Goal: Information Seeking & Learning: Learn about a topic

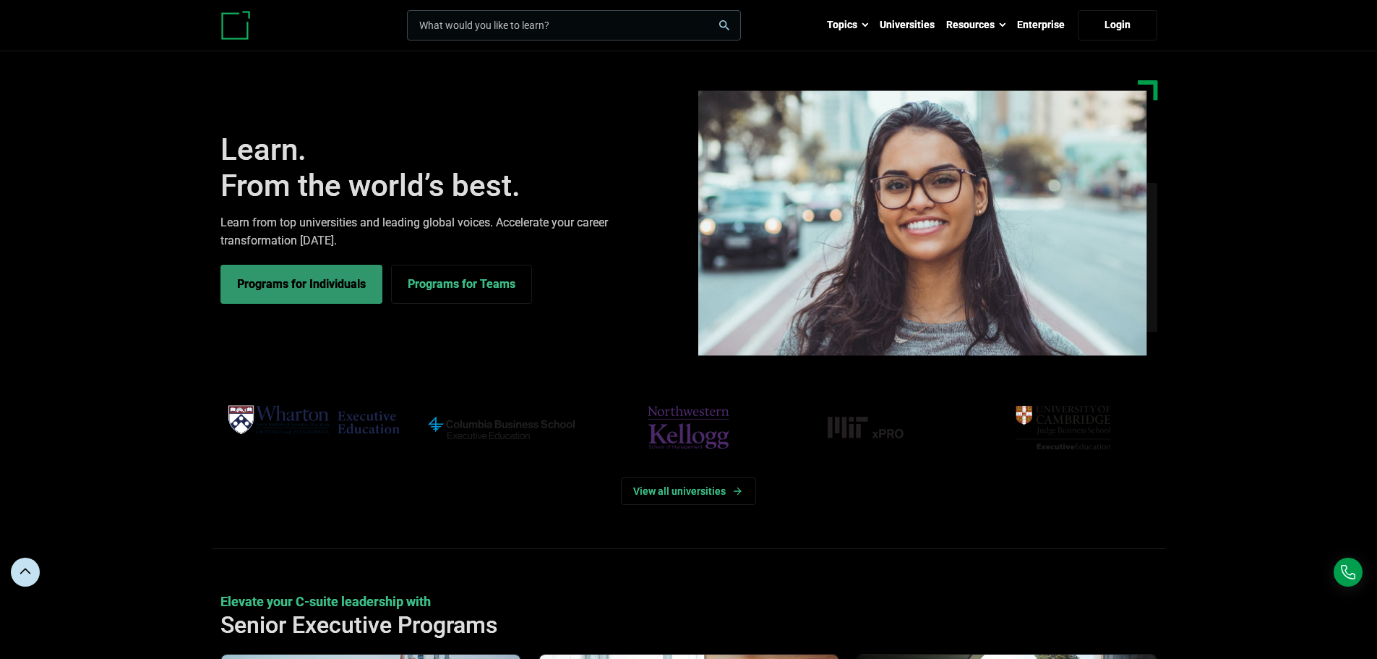
click at [325, 278] on link "Programs for Individuals" at bounding box center [302, 284] width 162 height 39
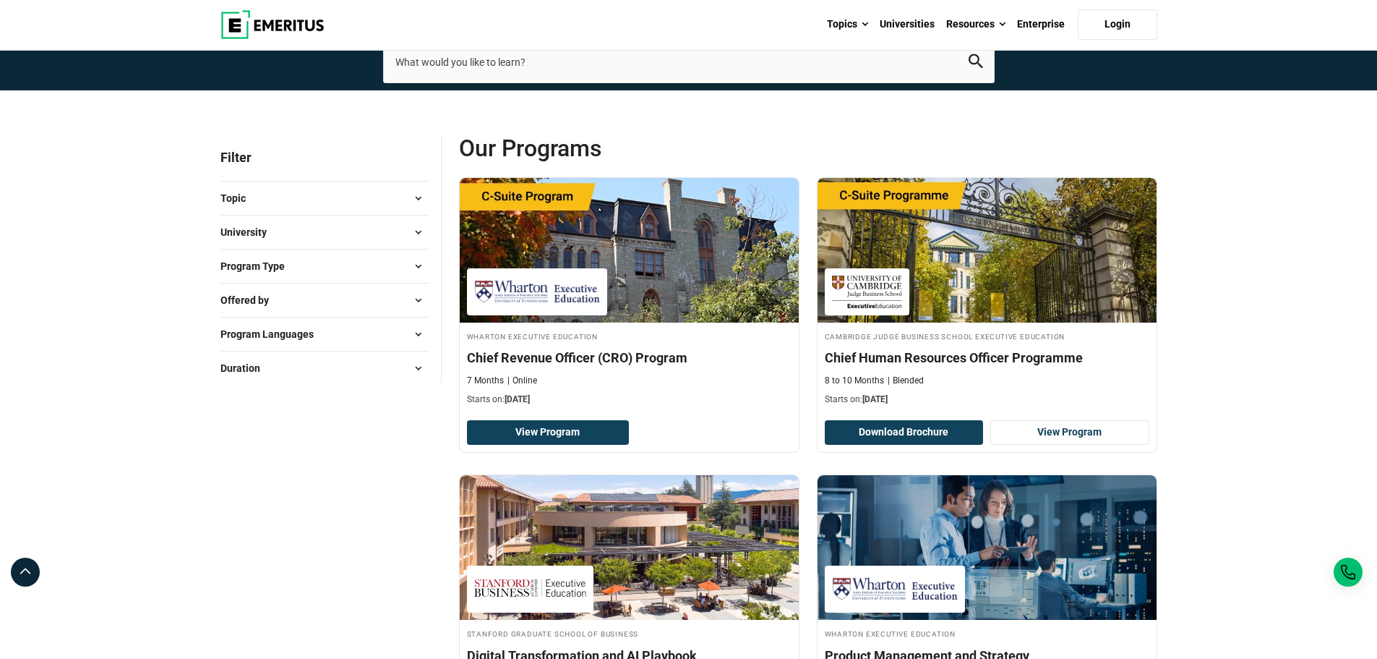
scroll to position [72, 0]
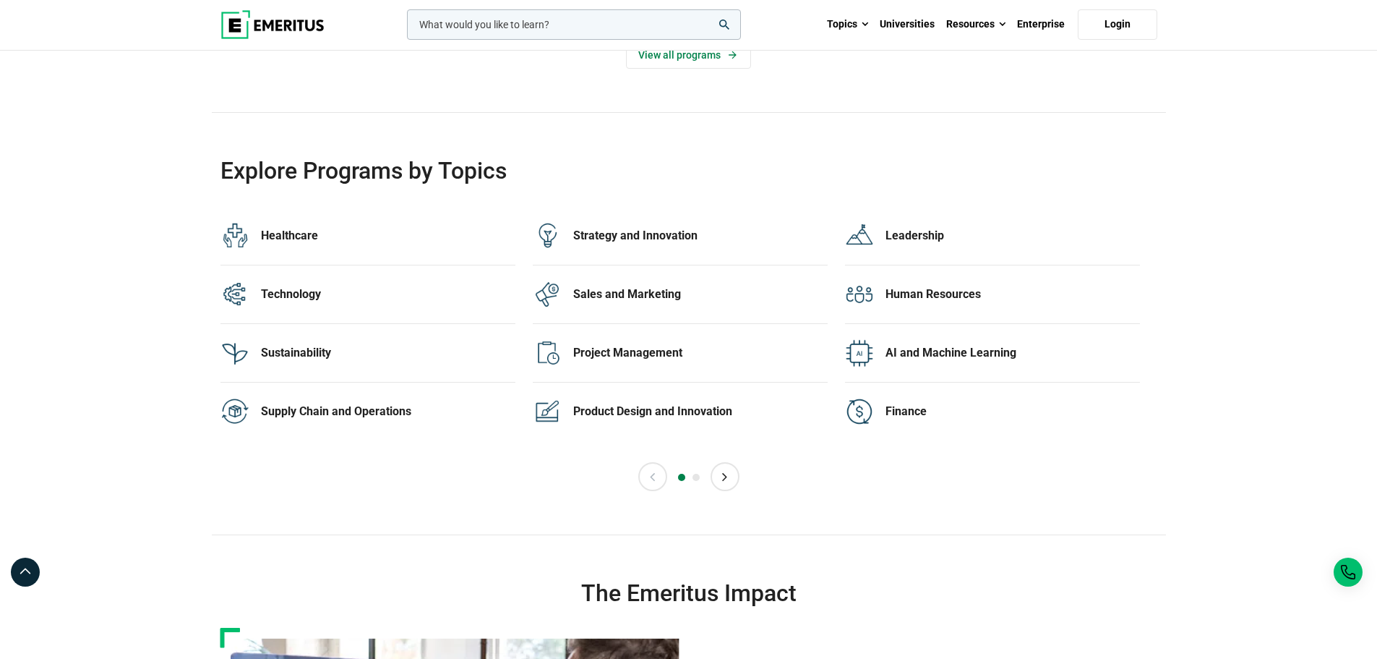
scroll to position [3181, 0]
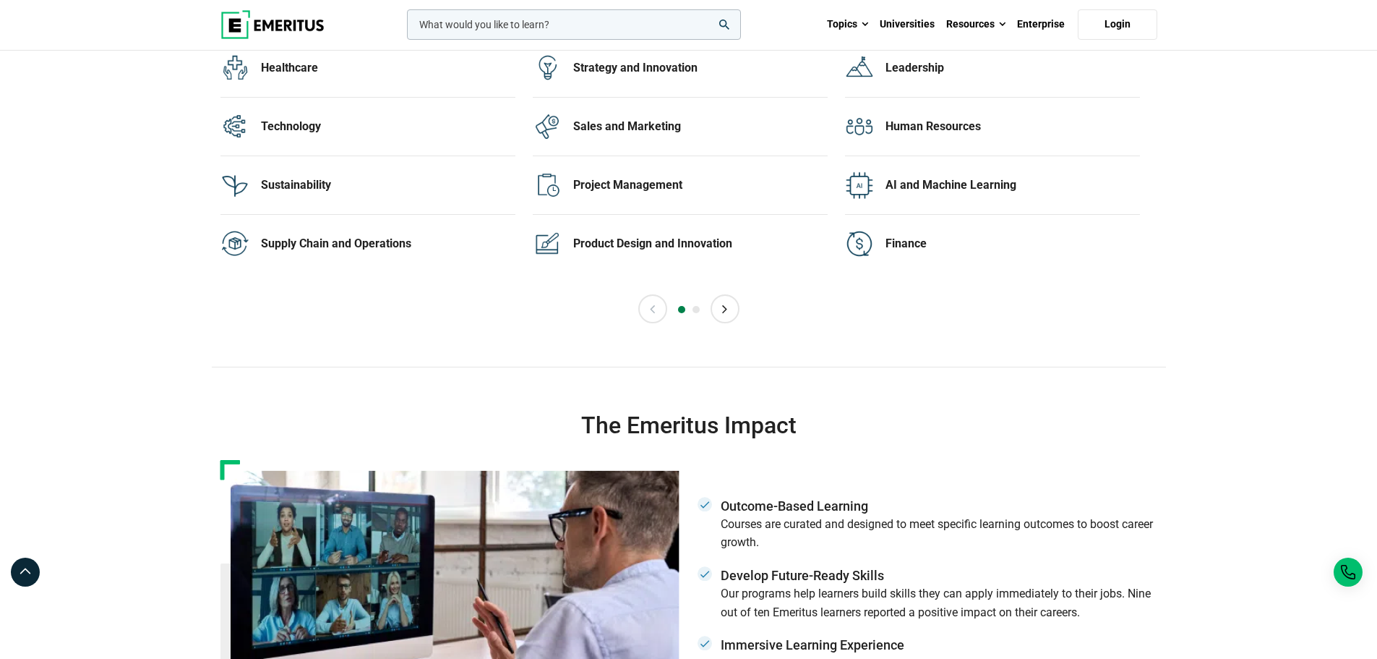
scroll to position [505, 0]
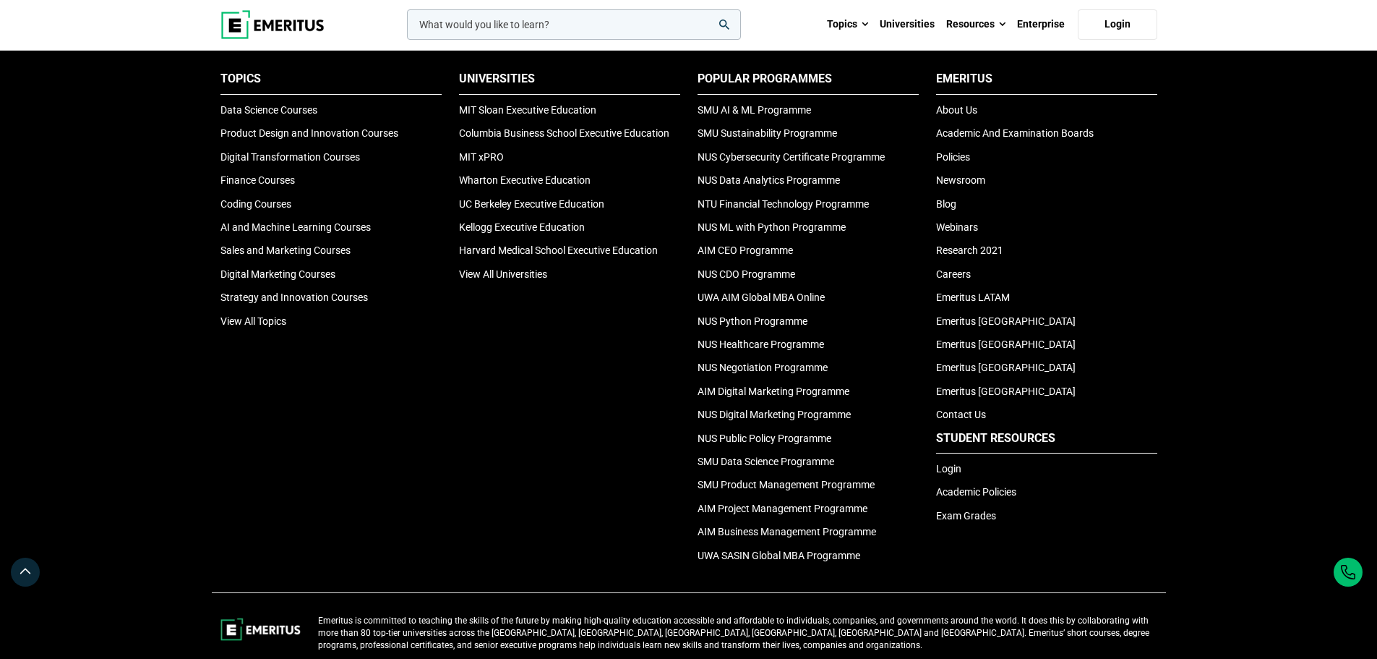
scroll to position [5021, 0]
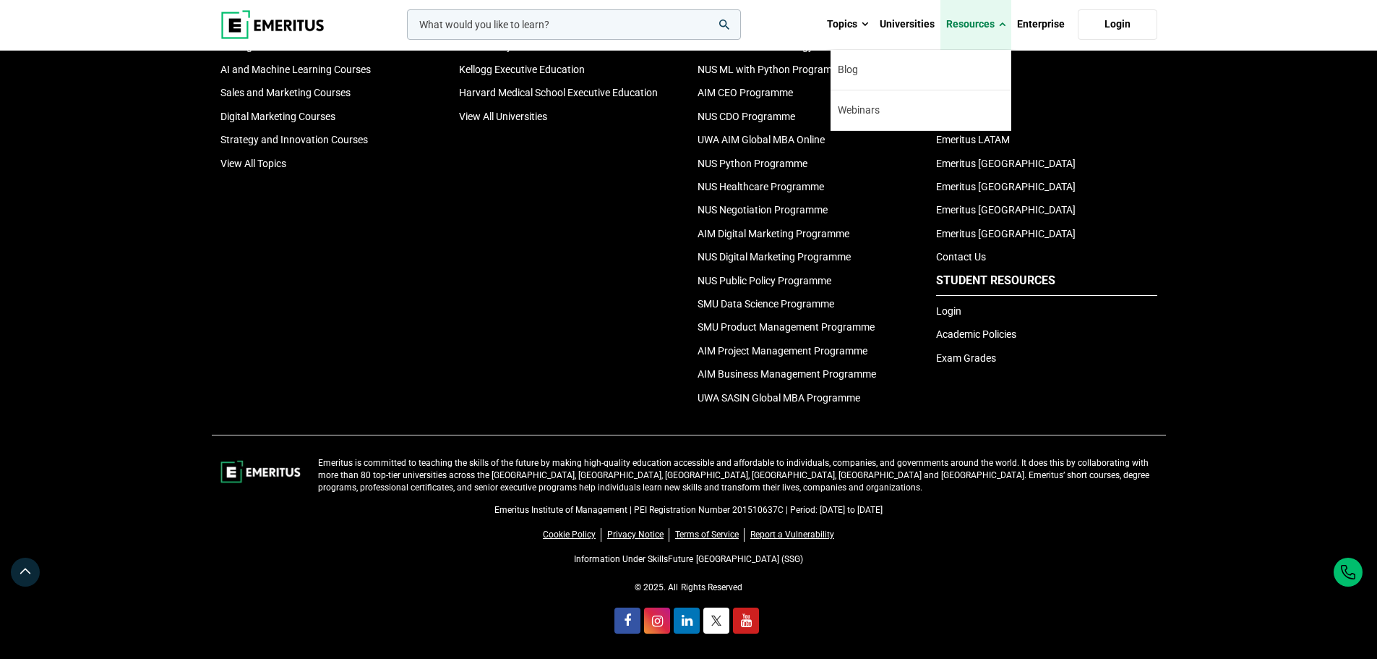
click at [967, 21] on link "Resources" at bounding box center [976, 24] width 71 height 51
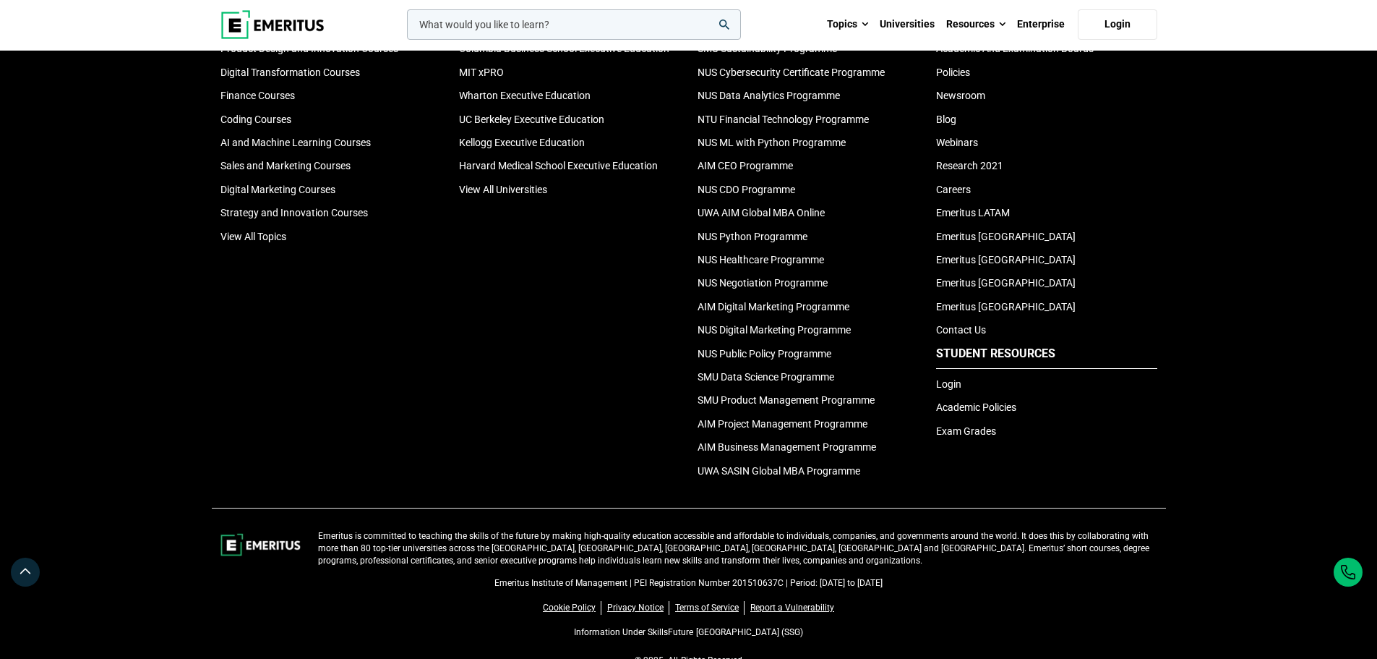
scroll to position [4949, 0]
click at [988, 309] on link "Emeritus [GEOGRAPHIC_DATA]" at bounding box center [1006, 306] width 140 height 12
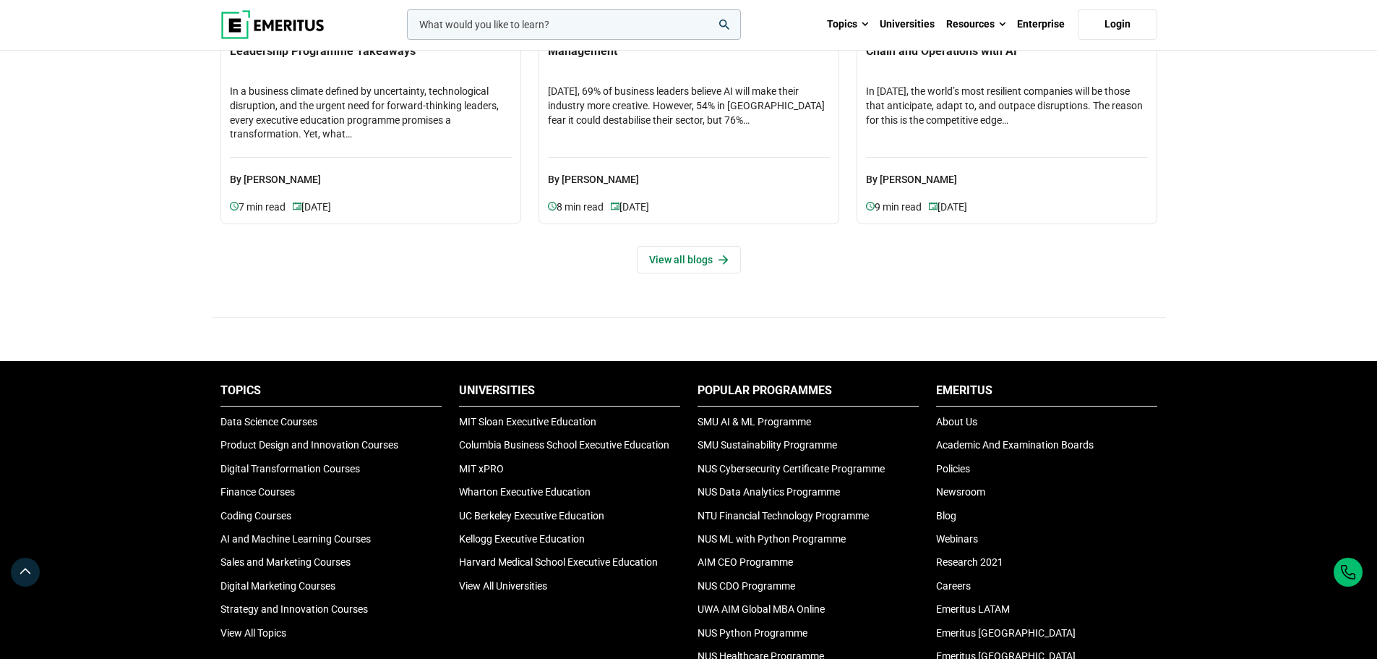
scroll to position [4772, 0]
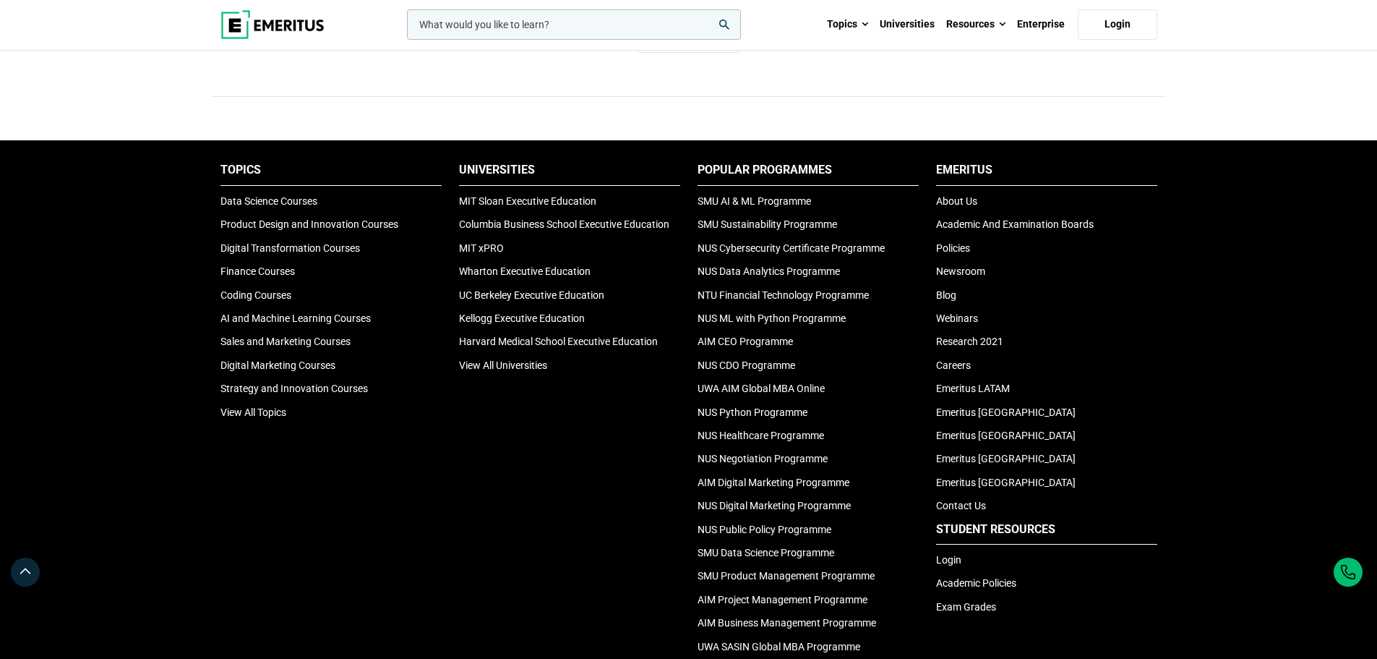
click at [262, 34] on img at bounding box center [273, 24] width 104 height 29
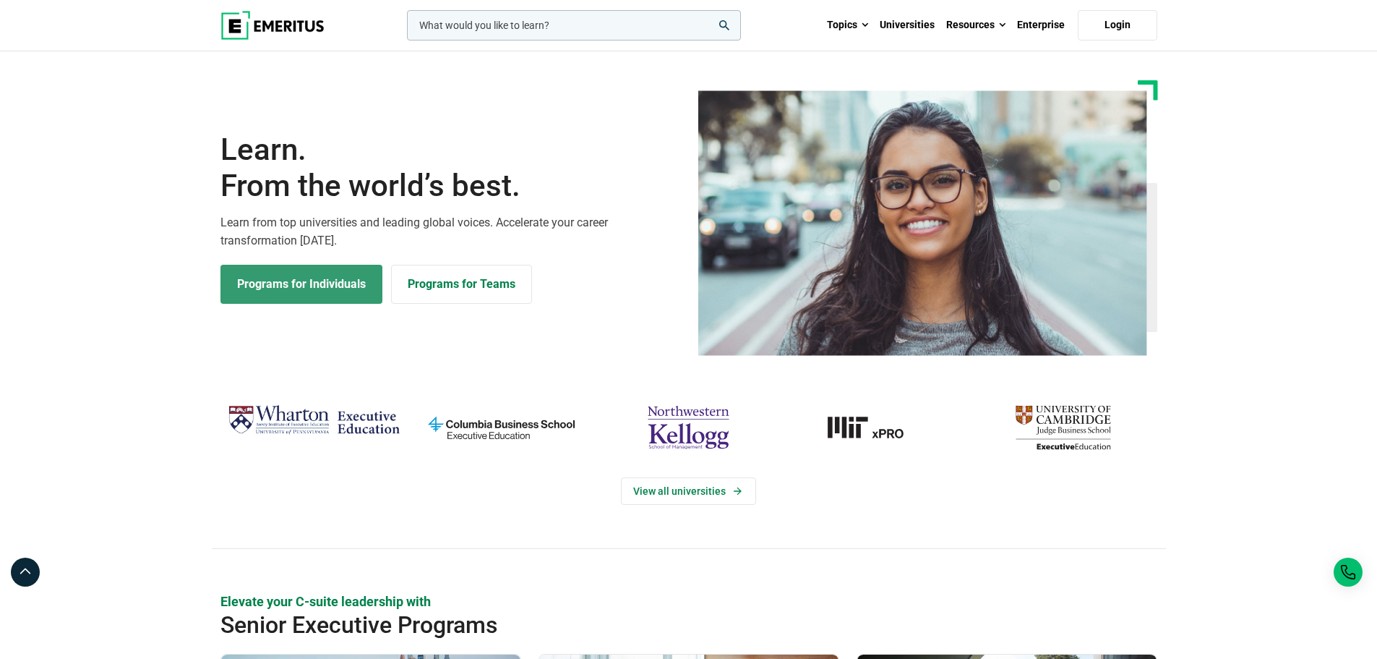
click at [286, 272] on link "Programs for Individuals" at bounding box center [302, 284] width 162 height 39
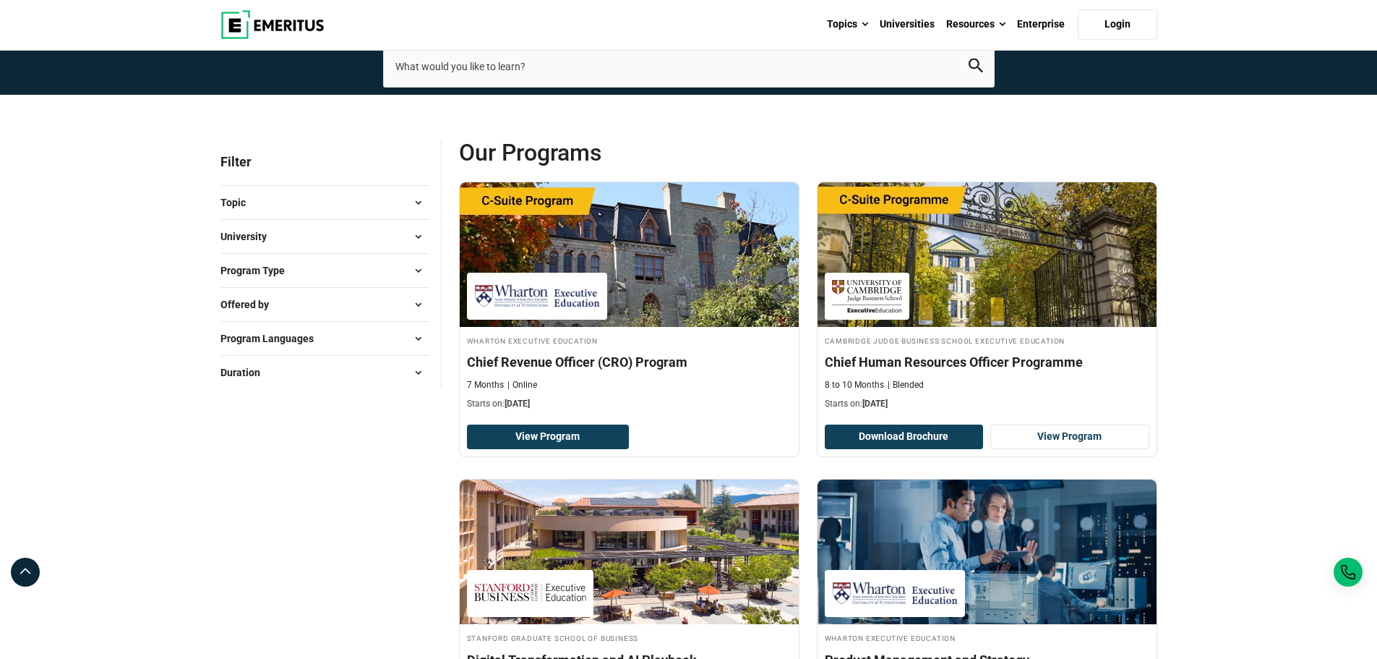
scroll to position [72, 0]
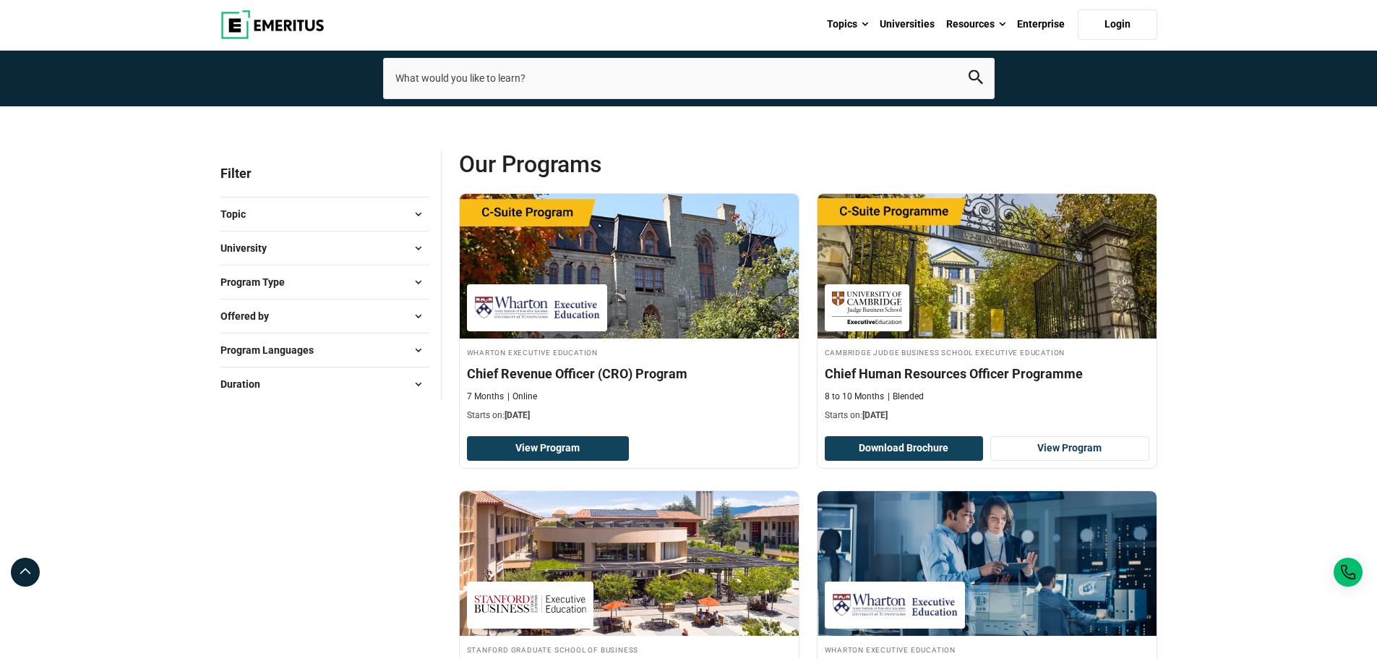
click at [414, 278] on span at bounding box center [419, 282] width 22 height 22
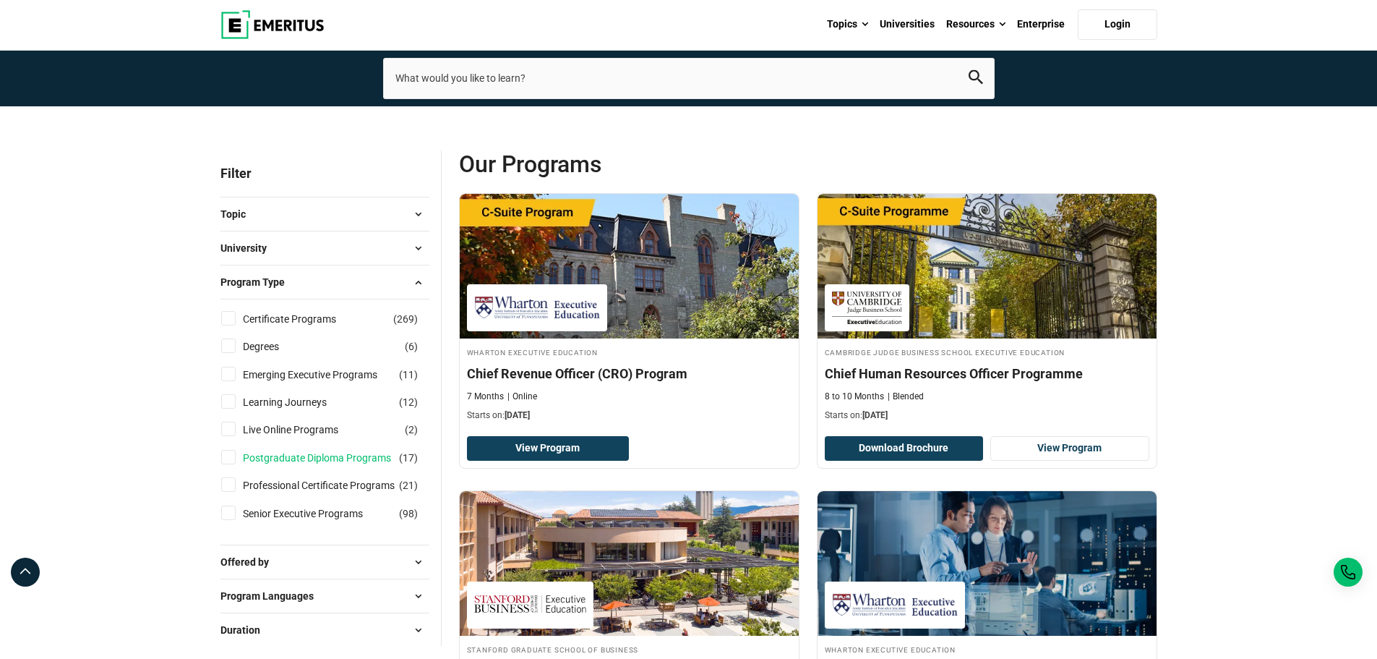
click at [310, 460] on link "Postgraduate Diploma Programs" at bounding box center [331, 458] width 177 height 16
checkbox input "true"
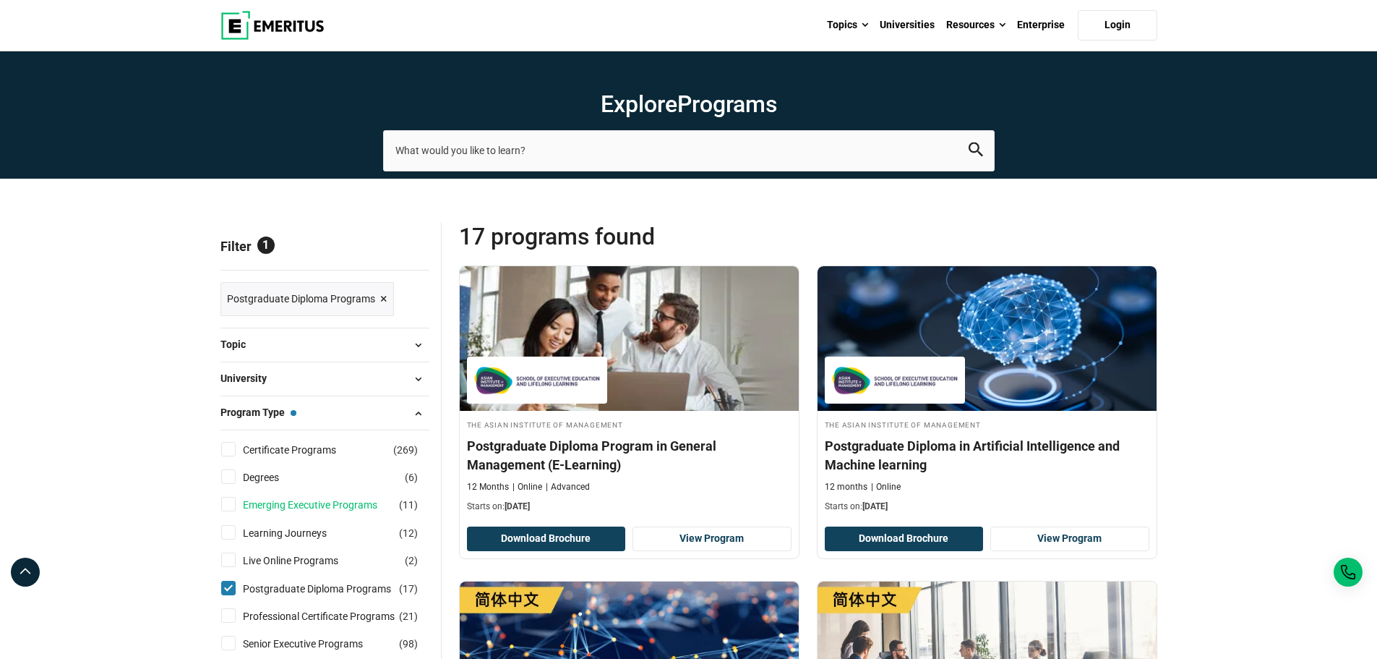
scroll to position [145, 0]
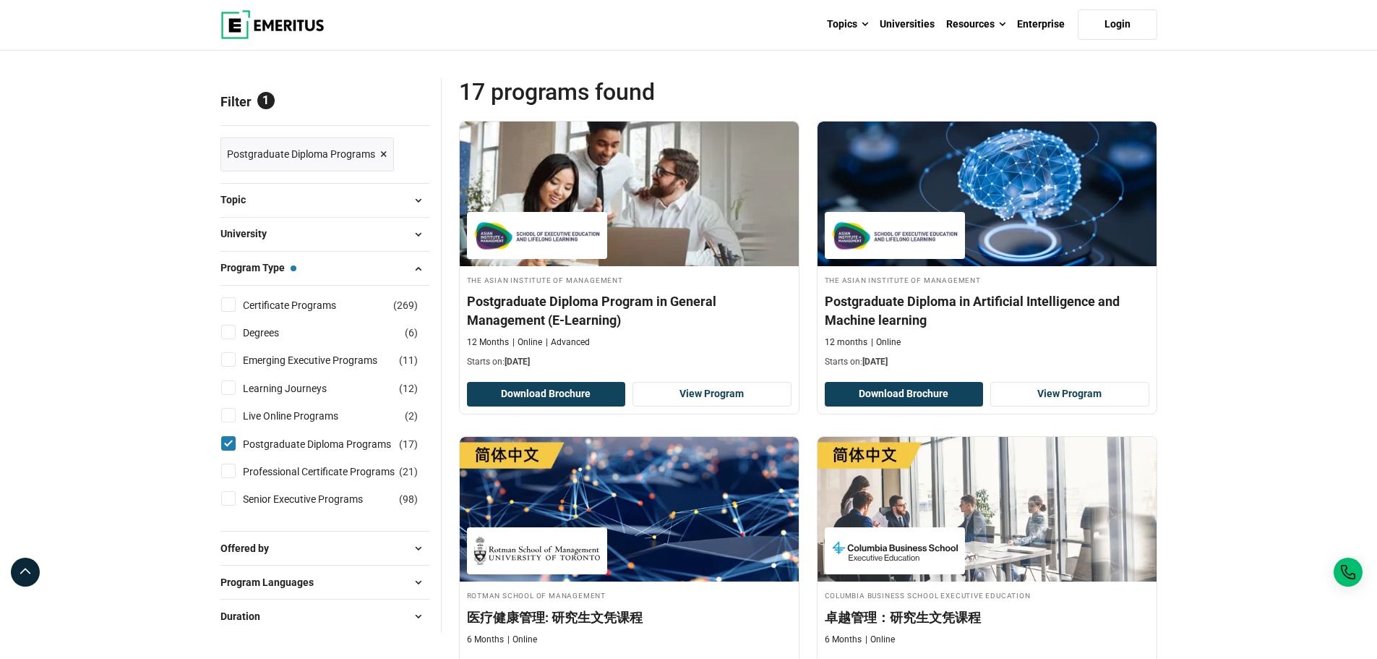
click at [230, 440] on input "Postgraduate Diploma Programs ( 17 )" at bounding box center [228, 443] width 14 height 14
checkbox input "false"
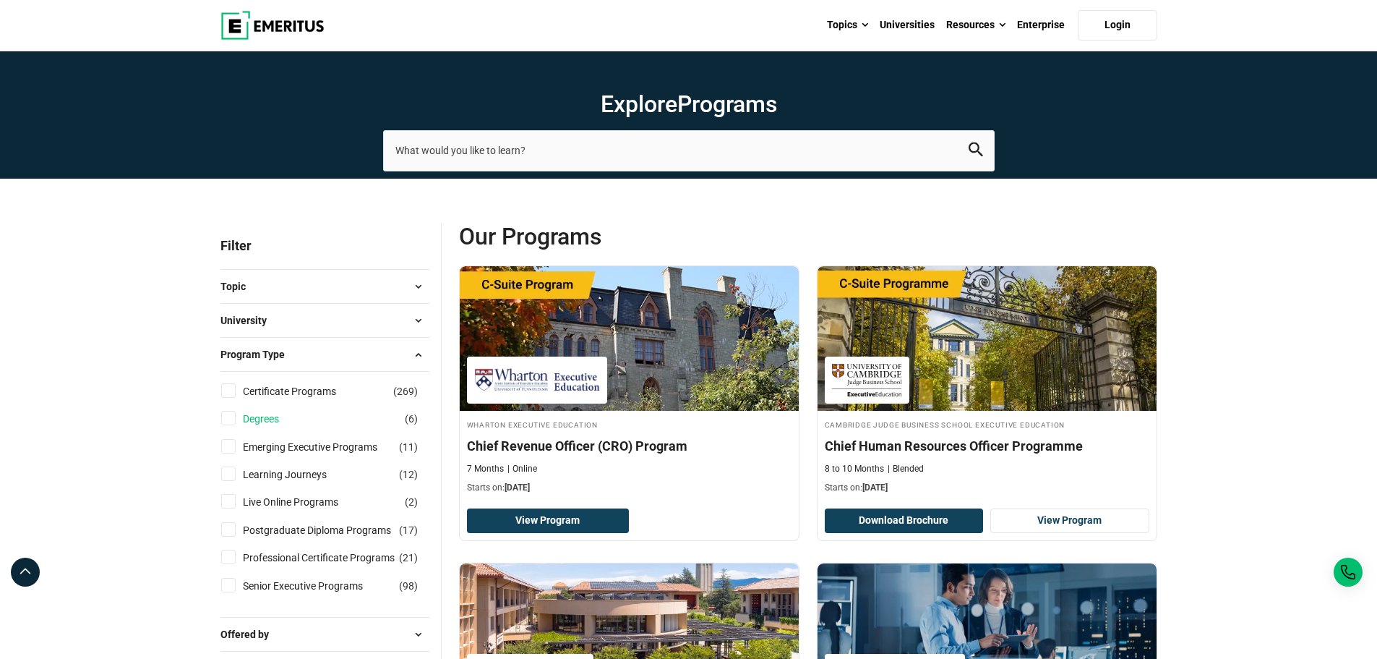
click at [294, 424] on link "Degrees" at bounding box center [275, 419] width 65 height 16
checkbox input "true"
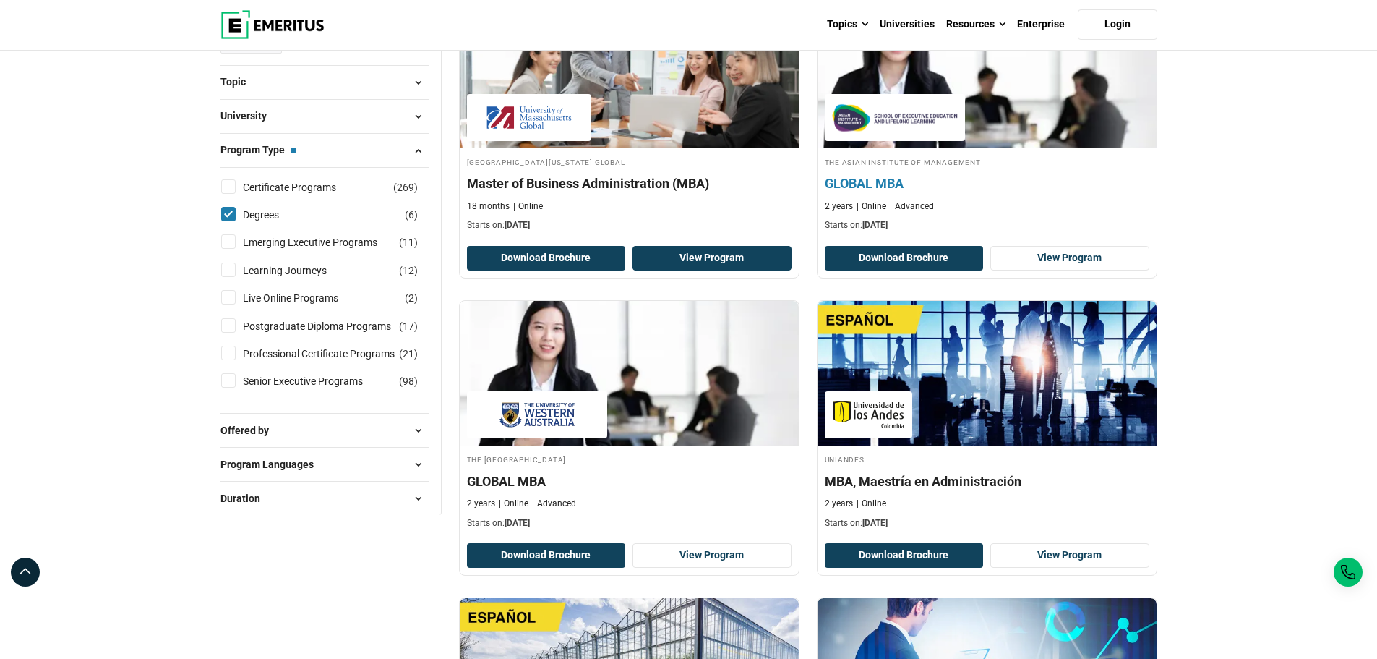
scroll to position [289, 0]
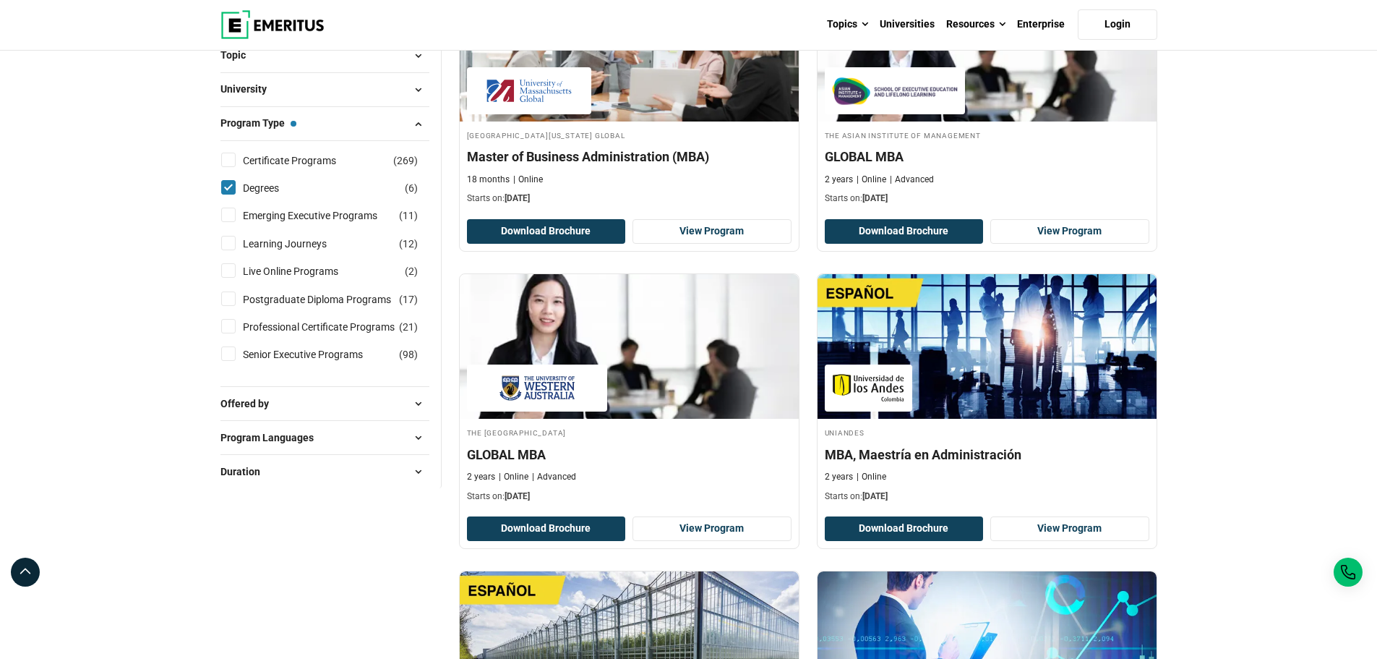
click at [232, 187] on input "Degrees ( 6 )" at bounding box center [228, 187] width 14 height 14
checkbox input "false"
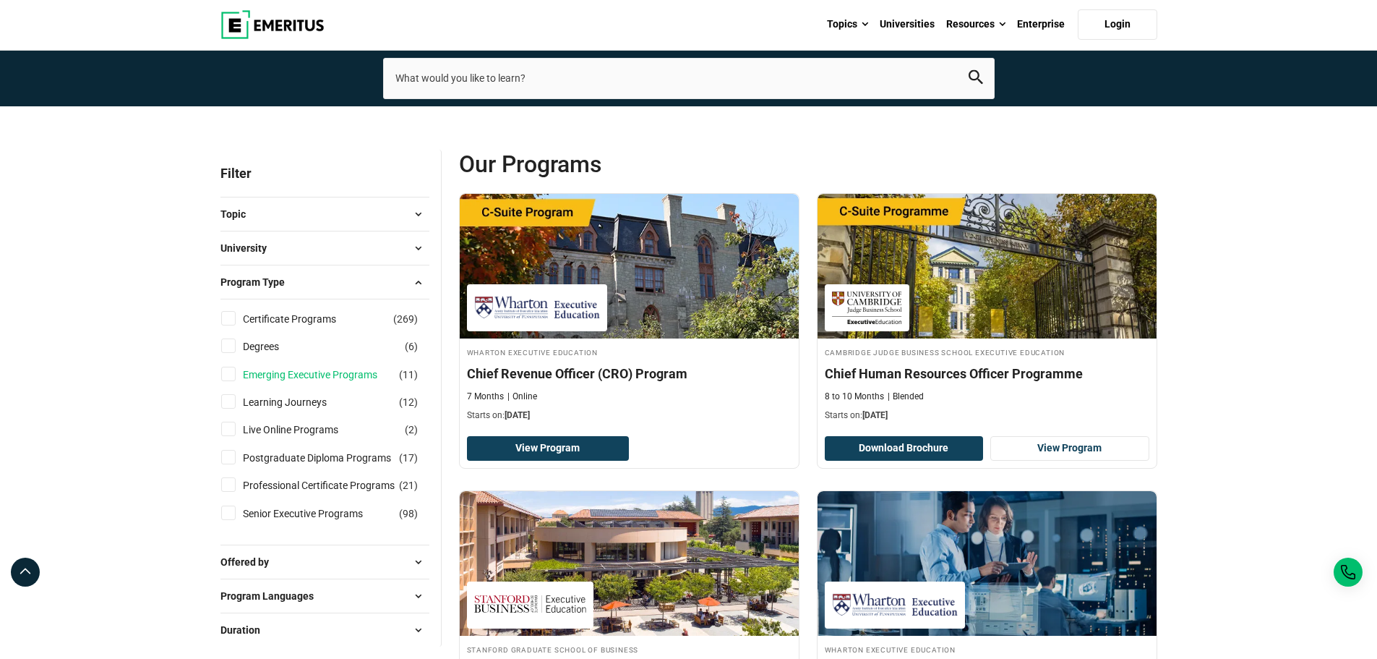
click at [318, 376] on link "Emerging Executive Programs" at bounding box center [324, 375] width 163 height 16
checkbox input "true"
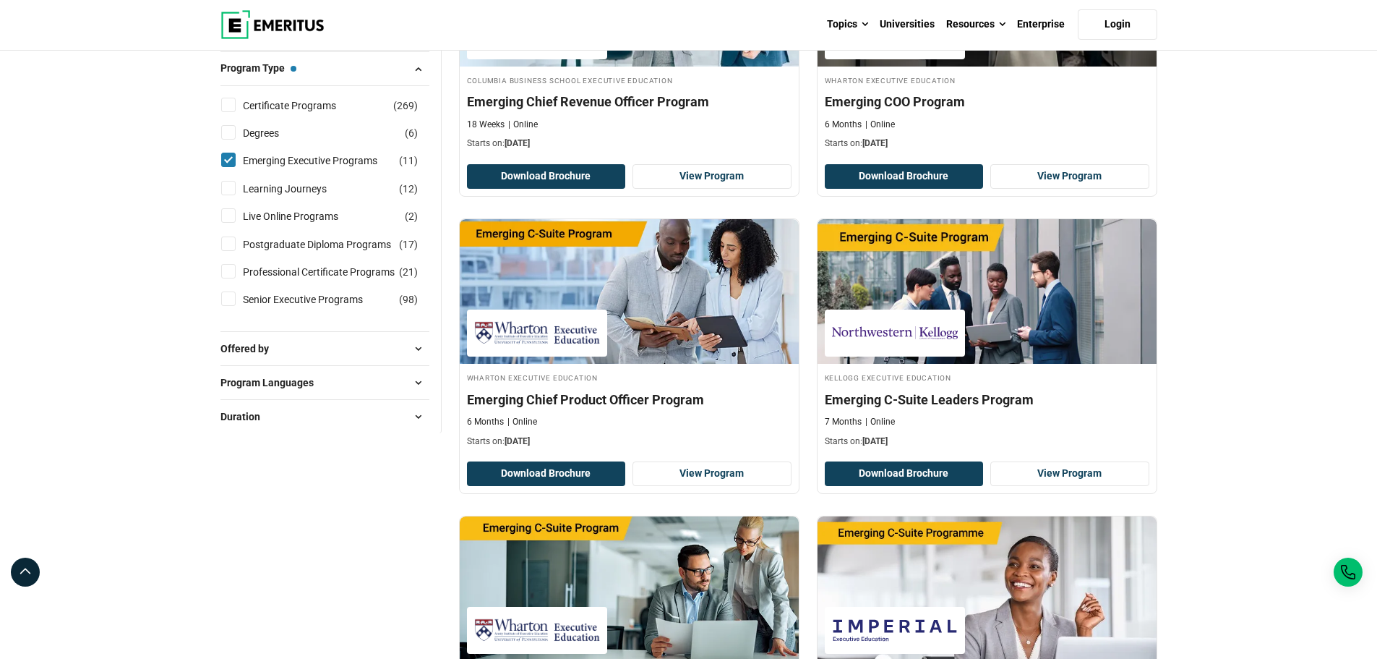
scroll to position [362, 0]
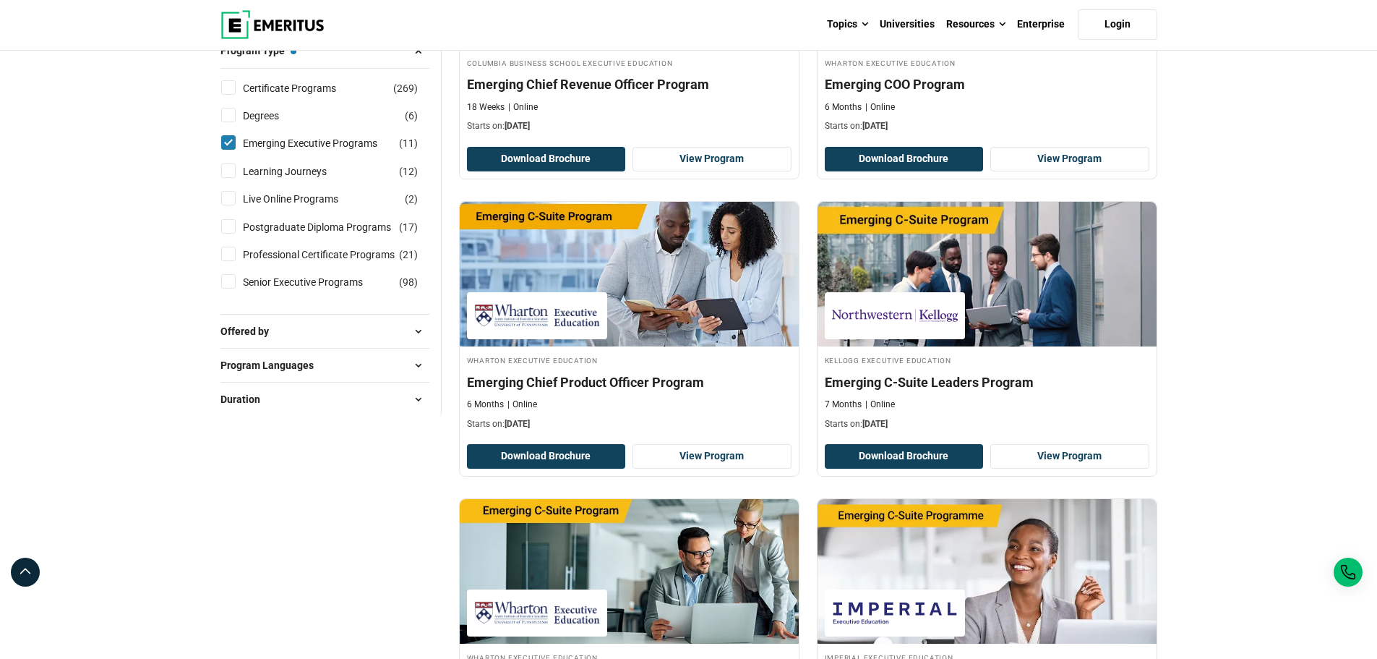
click at [226, 143] on input "Emerging Executive Programs ( 11 )" at bounding box center [228, 142] width 14 height 14
checkbox input "false"
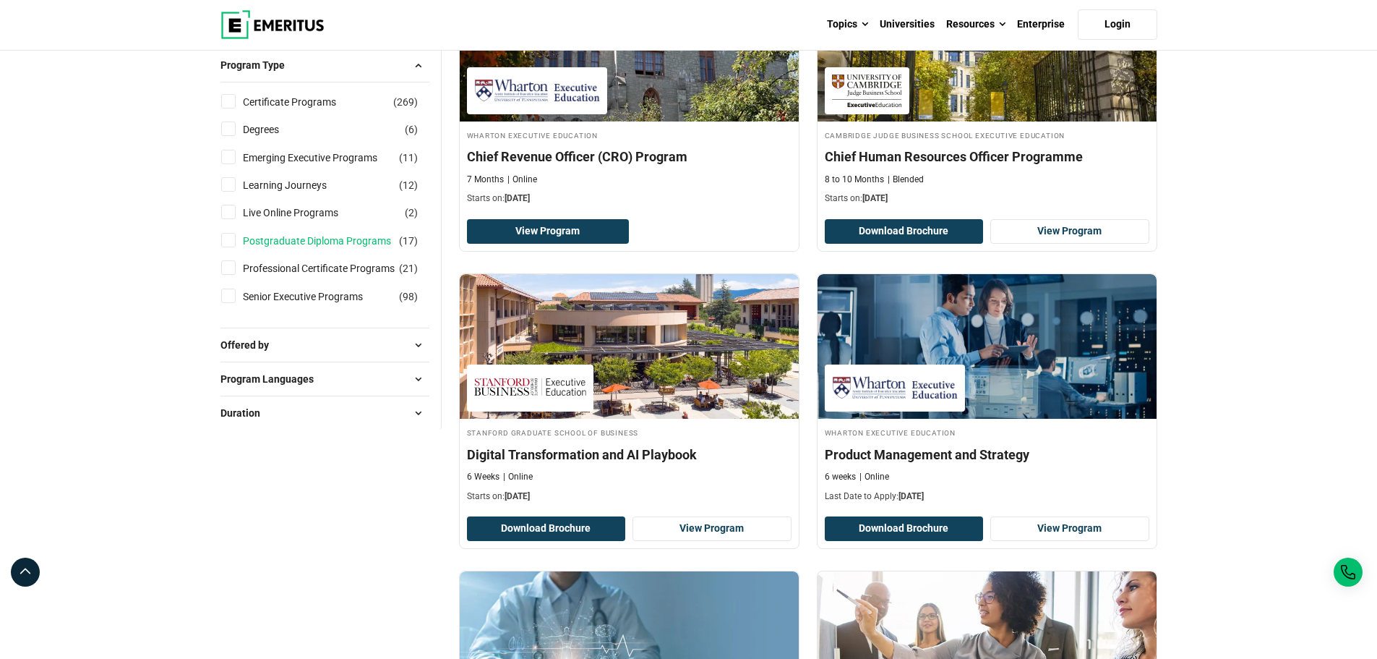
click at [277, 239] on link "Postgraduate Diploma Programs" at bounding box center [331, 241] width 177 height 16
checkbox input "true"
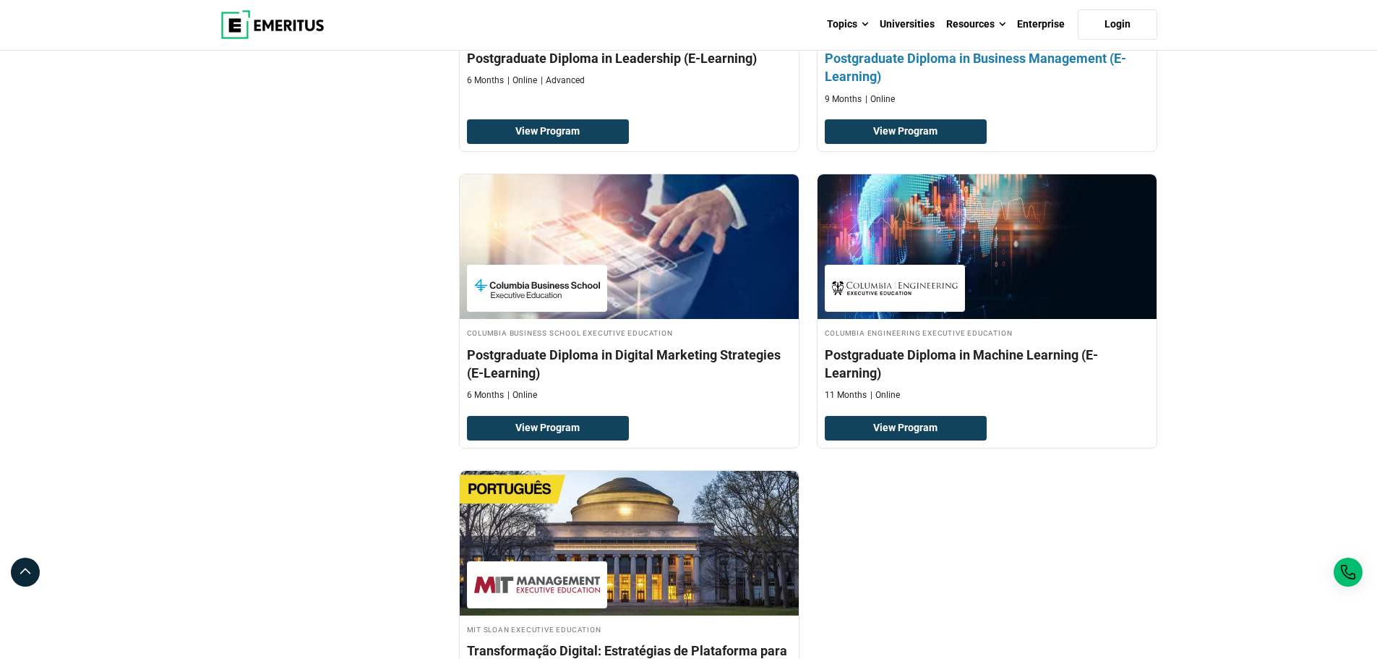
scroll to position [1808, 0]
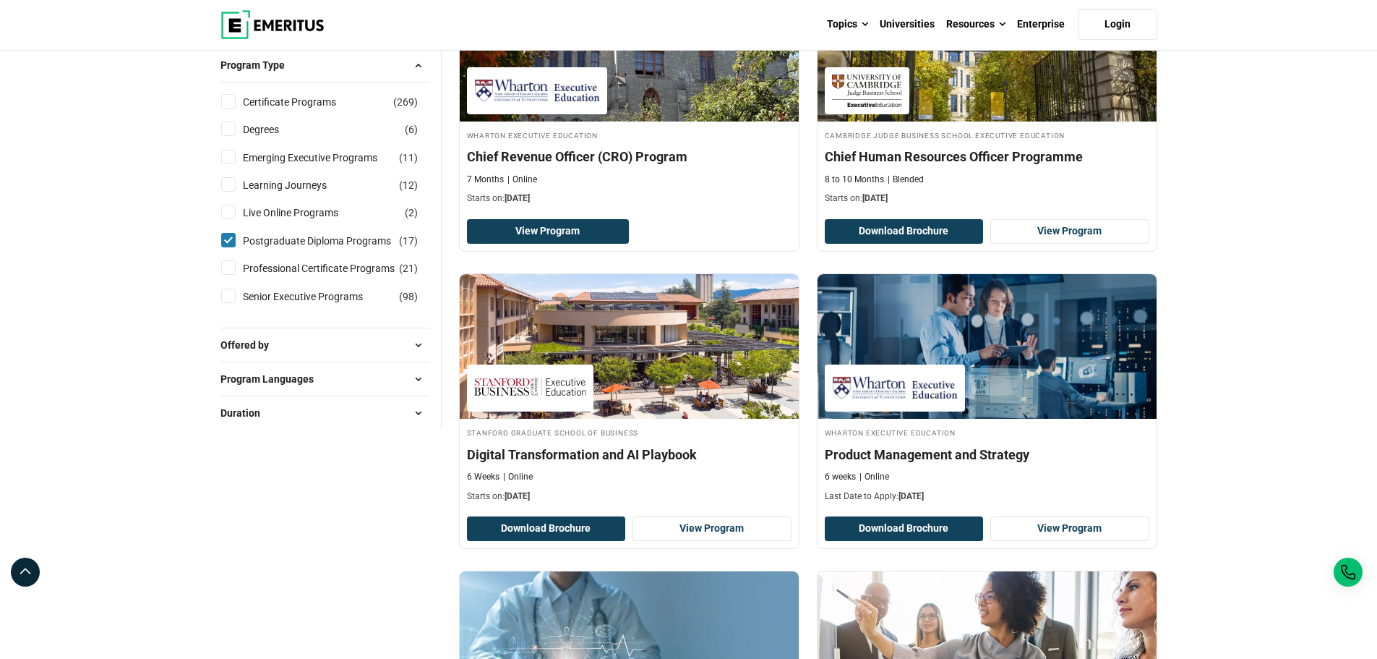
click at [232, 257] on li "Professional Certificate Programs ( 21 )" at bounding box center [325, 268] width 209 height 27
click at [227, 244] on input "Postgraduate Diploma Programs ( 17 )" at bounding box center [228, 240] width 14 height 14
checkbox input "false"
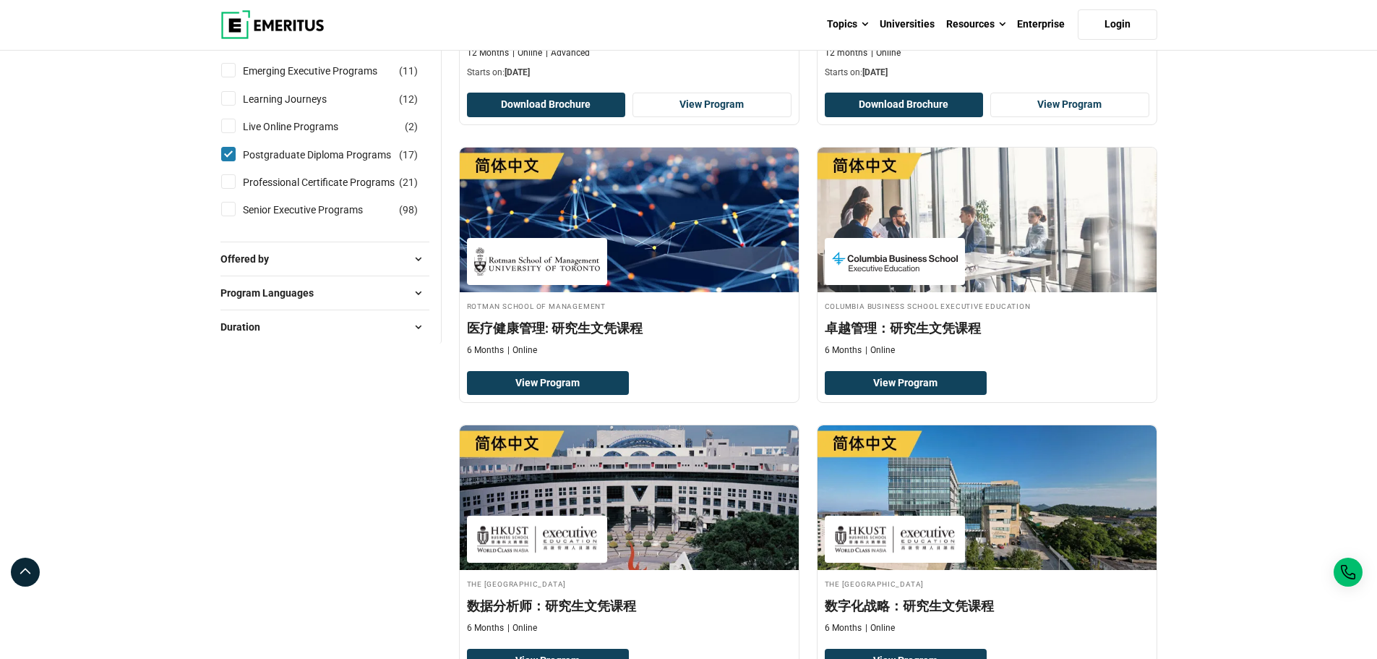
click at [226, 189] on div "Professional Certificate Programs ( 21 )" at bounding box center [325, 182] width 209 height 16
click at [236, 184] on div "Professional Certificate Programs ( 21 )" at bounding box center [325, 182] width 209 height 16
click at [233, 187] on input "Professional Certificate Programs ( 21 )" at bounding box center [228, 181] width 14 height 14
checkbox input "true"
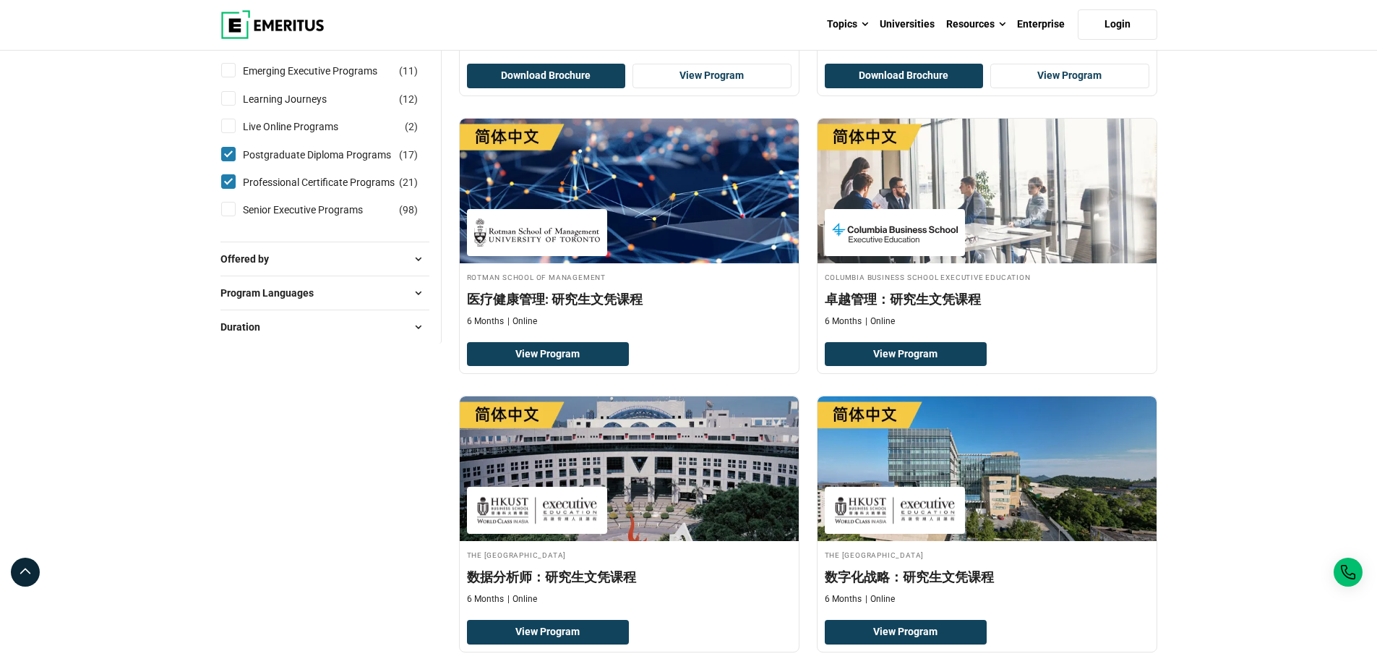
click at [223, 153] on input "Postgraduate Diploma Programs ( 17 )" at bounding box center [228, 154] width 14 height 14
checkbox input "false"
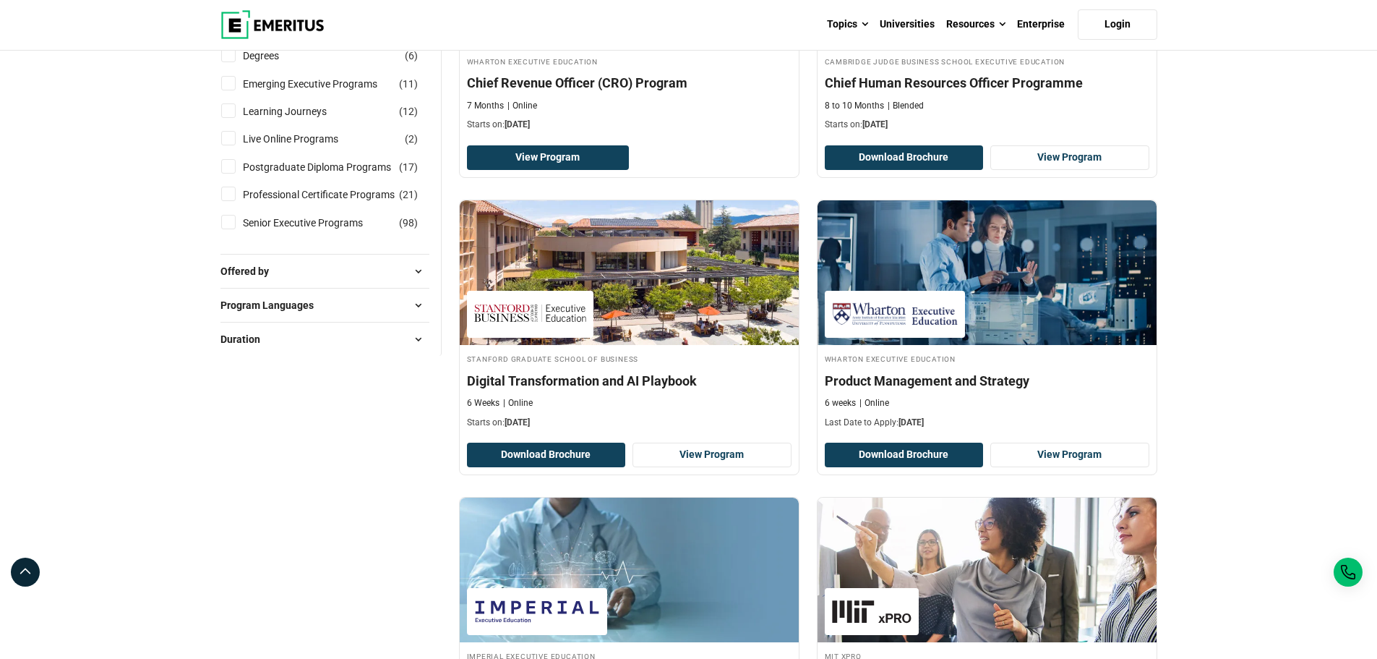
scroll to position [362, 0]
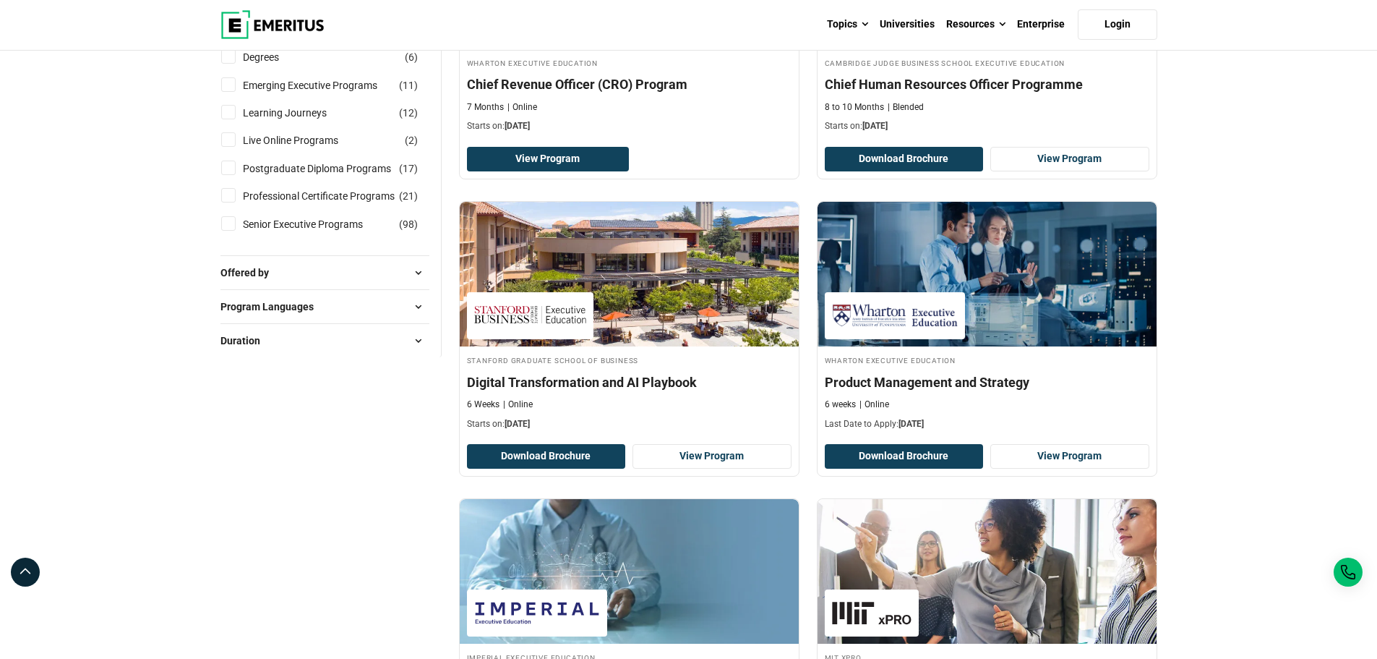
click at [225, 196] on input "Professional Certificate Programs ( 21 )" at bounding box center [228, 195] width 14 height 14
checkbox input "true"
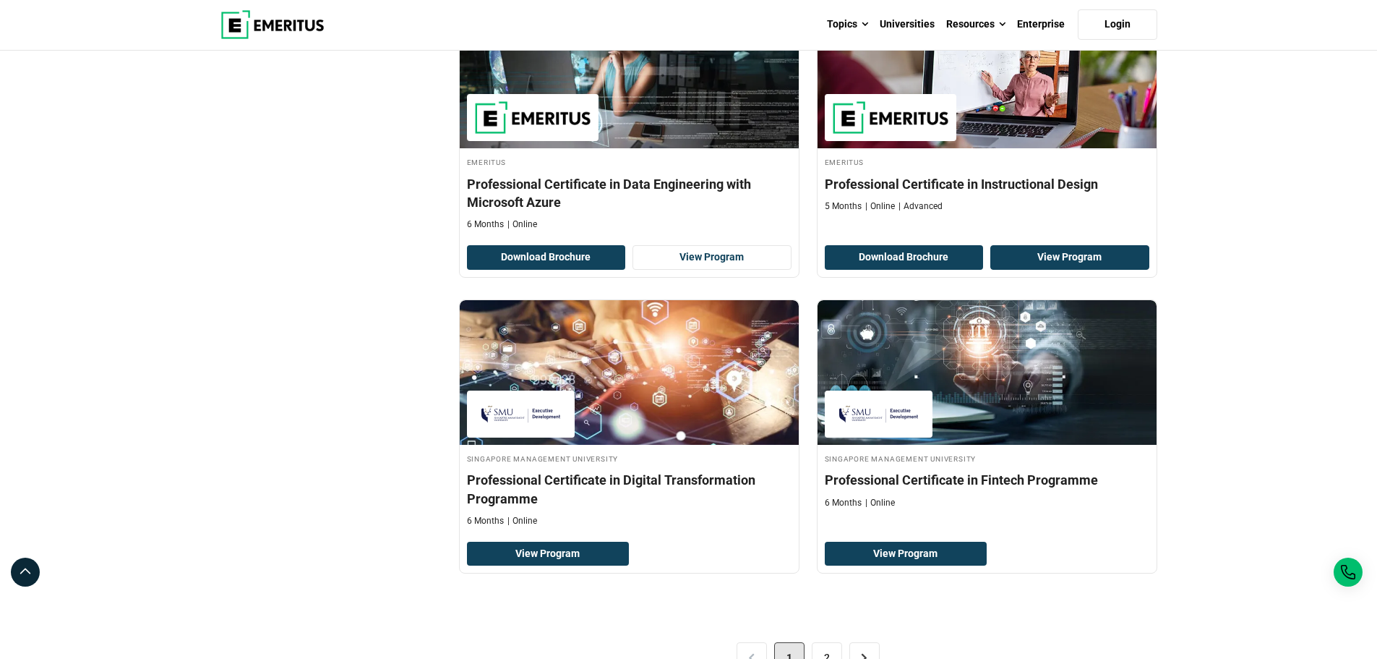
scroll to position [2748, 0]
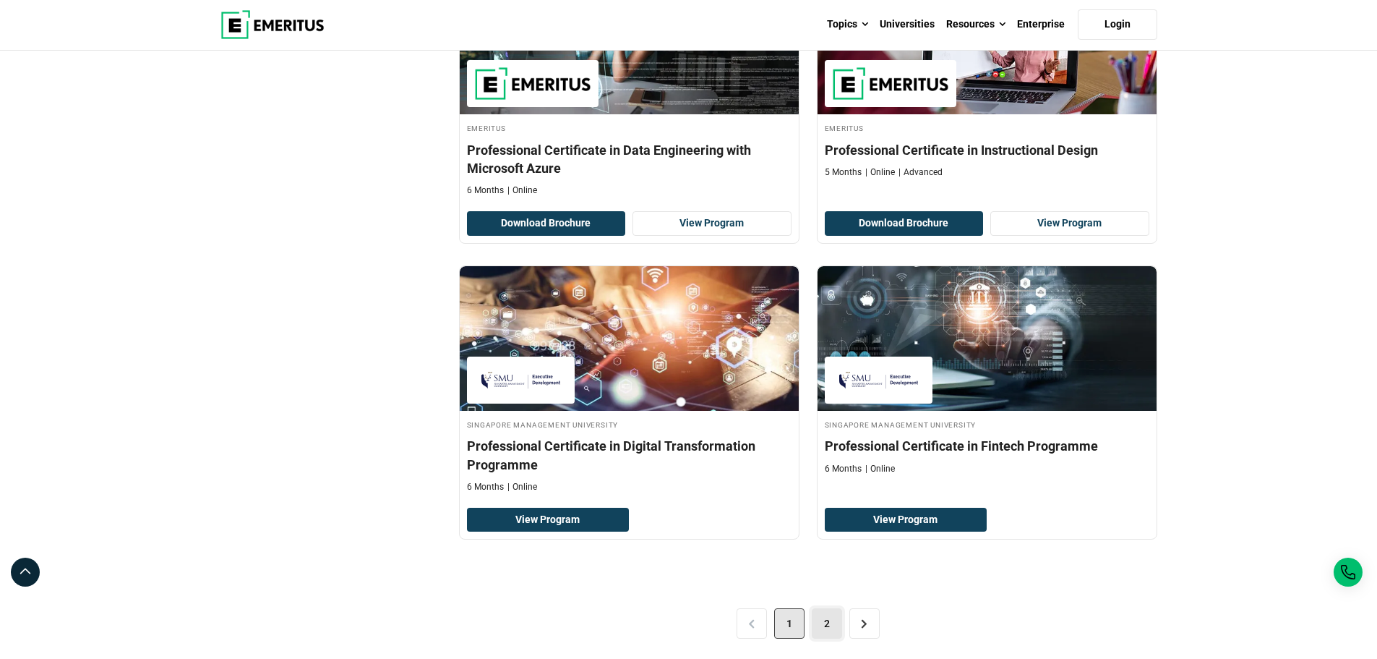
click at [830, 629] on link "2" at bounding box center [827, 623] width 30 height 30
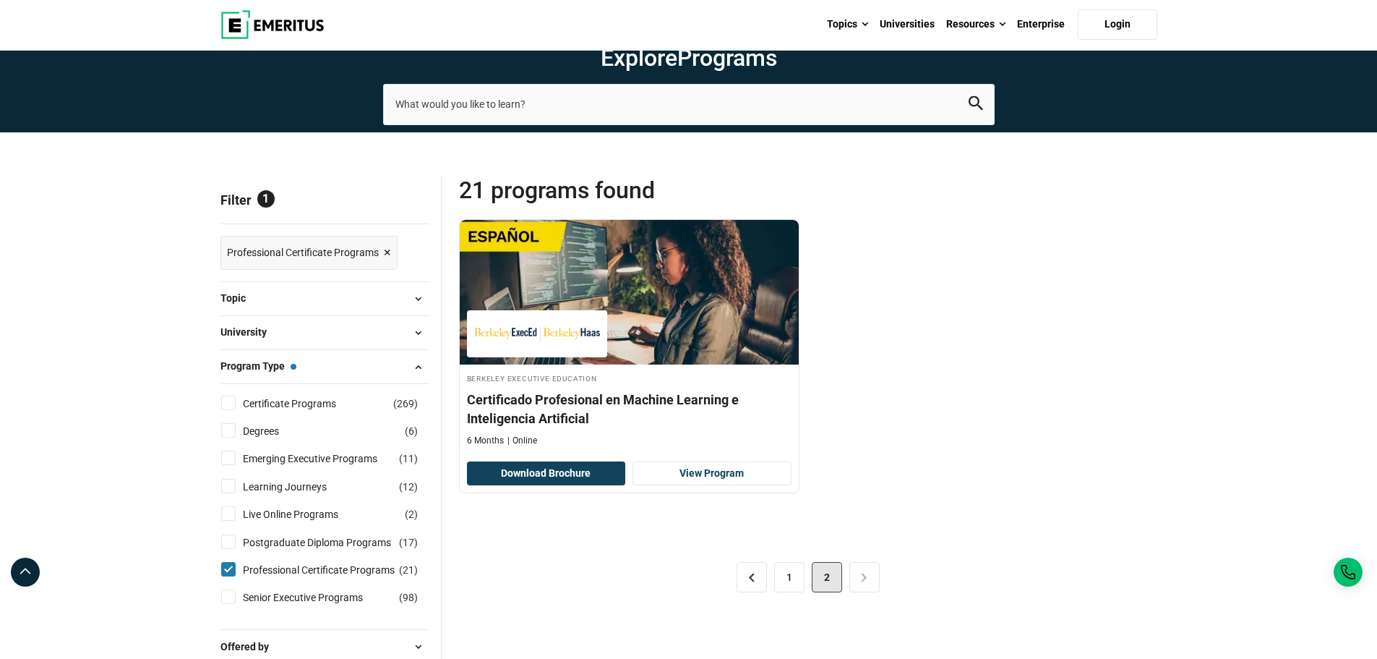
scroll to position [72, 0]
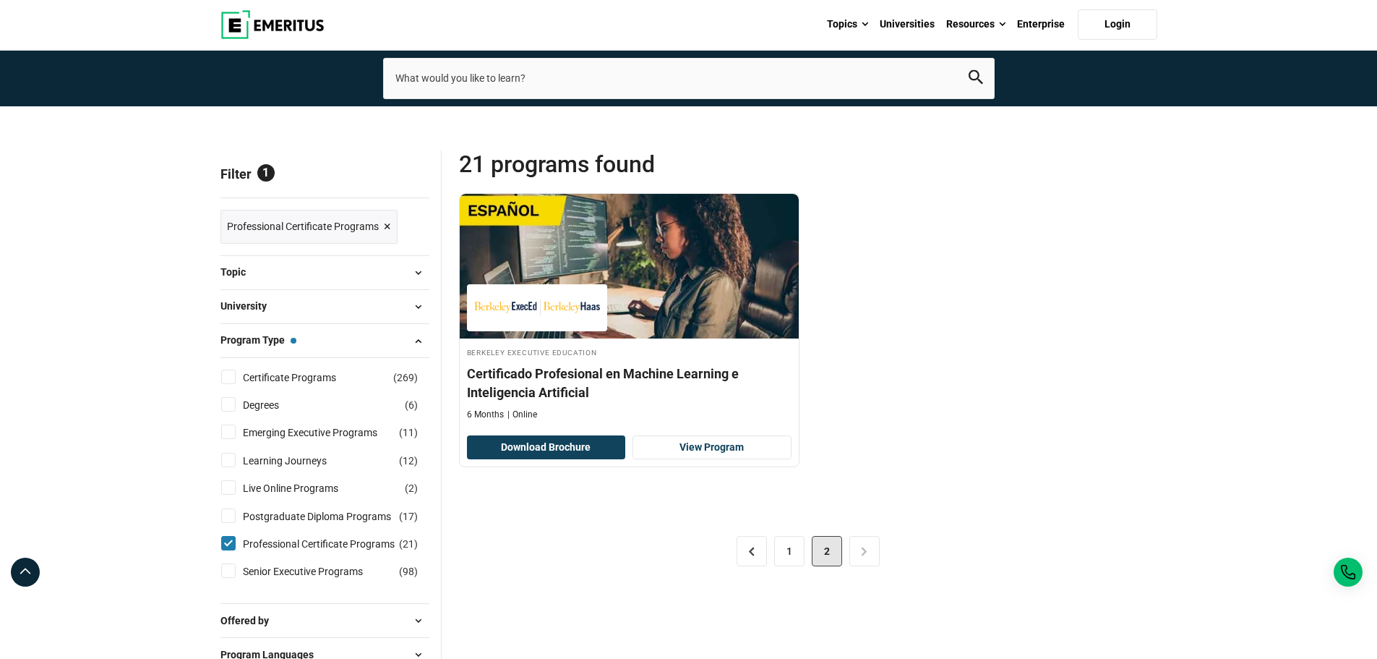
click at [225, 542] on input "Professional Certificate Programs ( 21 )" at bounding box center [228, 543] width 14 height 14
checkbox input "false"
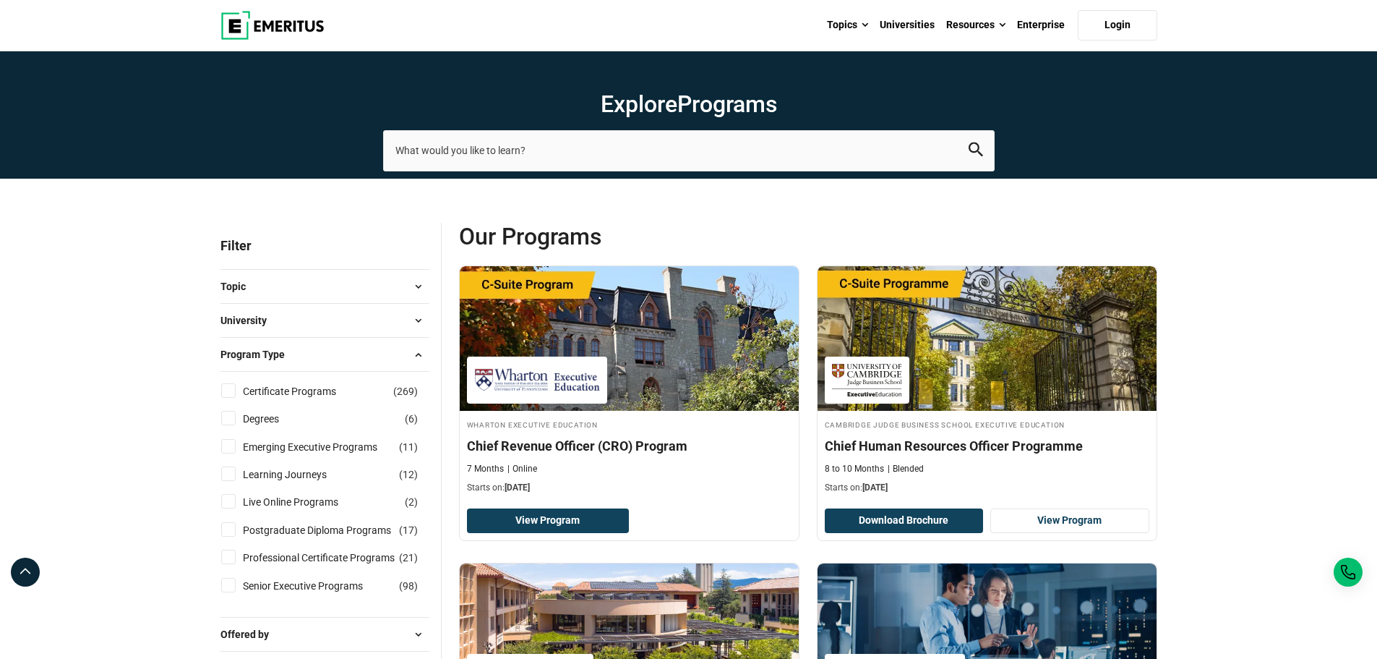
click at [226, 497] on input "Live Online Programs ( 2 )" at bounding box center [228, 501] width 14 height 14
checkbox input "true"
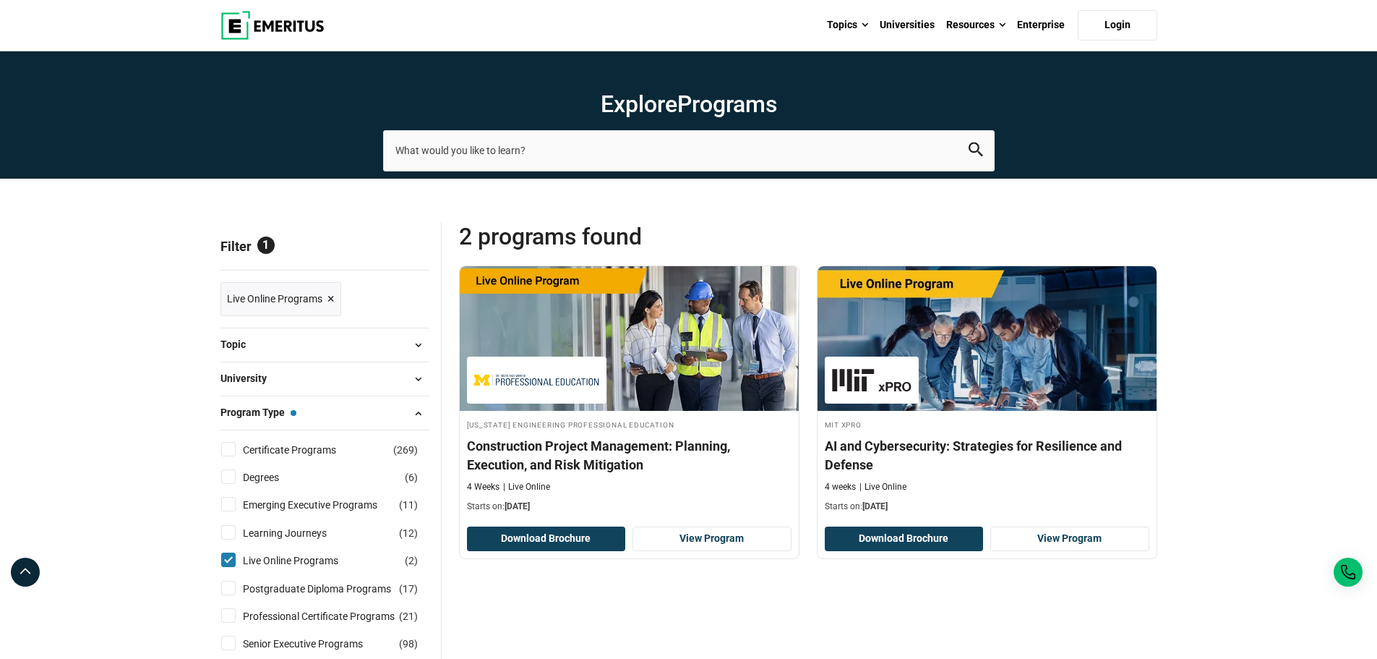
click at [228, 562] on input "Live Online Programs ( 2 )" at bounding box center [228, 559] width 14 height 14
checkbox input "false"
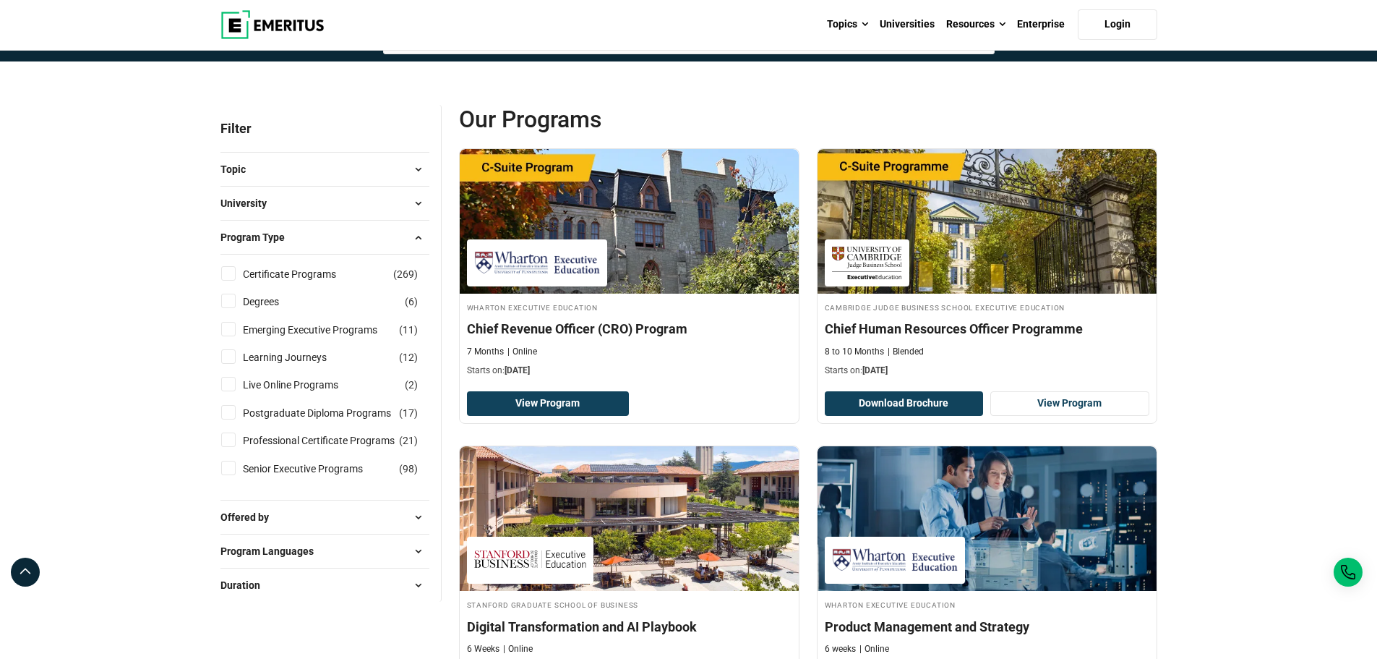
scroll to position [289, 0]
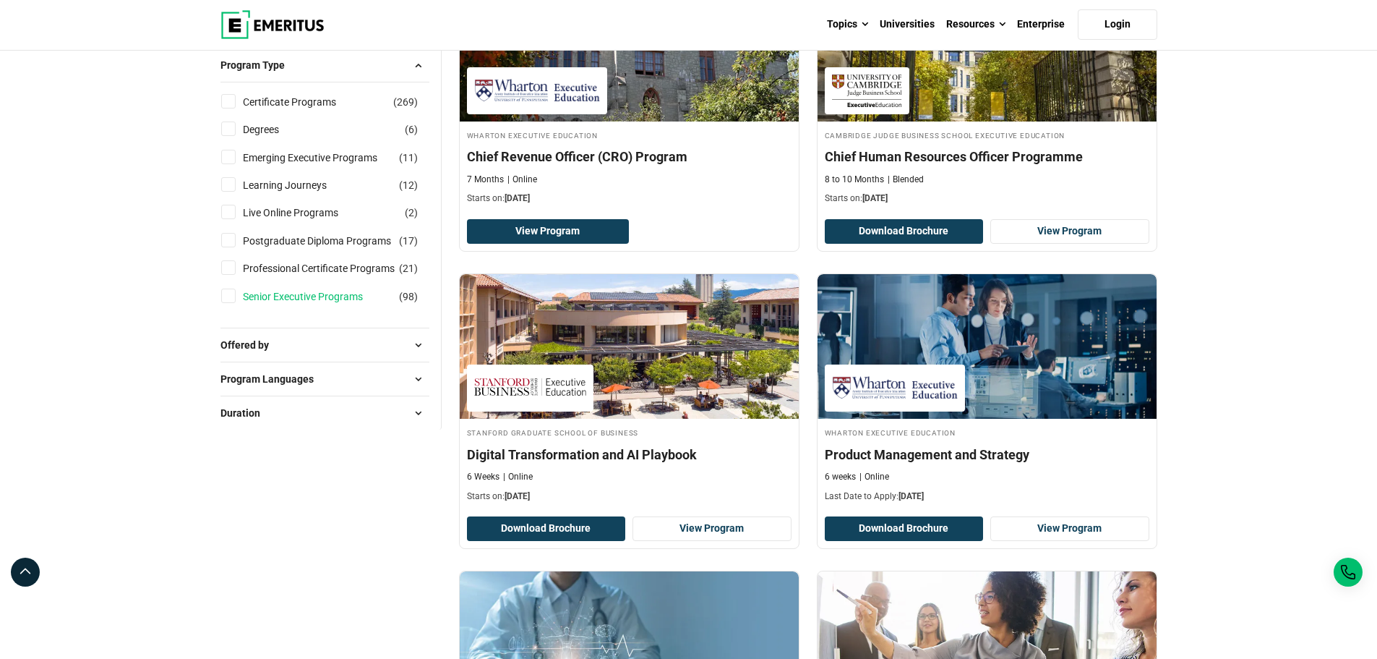
click at [326, 294] on link "Senior Executive Programs" at bounding box center [317, 296] width 149 height 16
checkbox input "true"
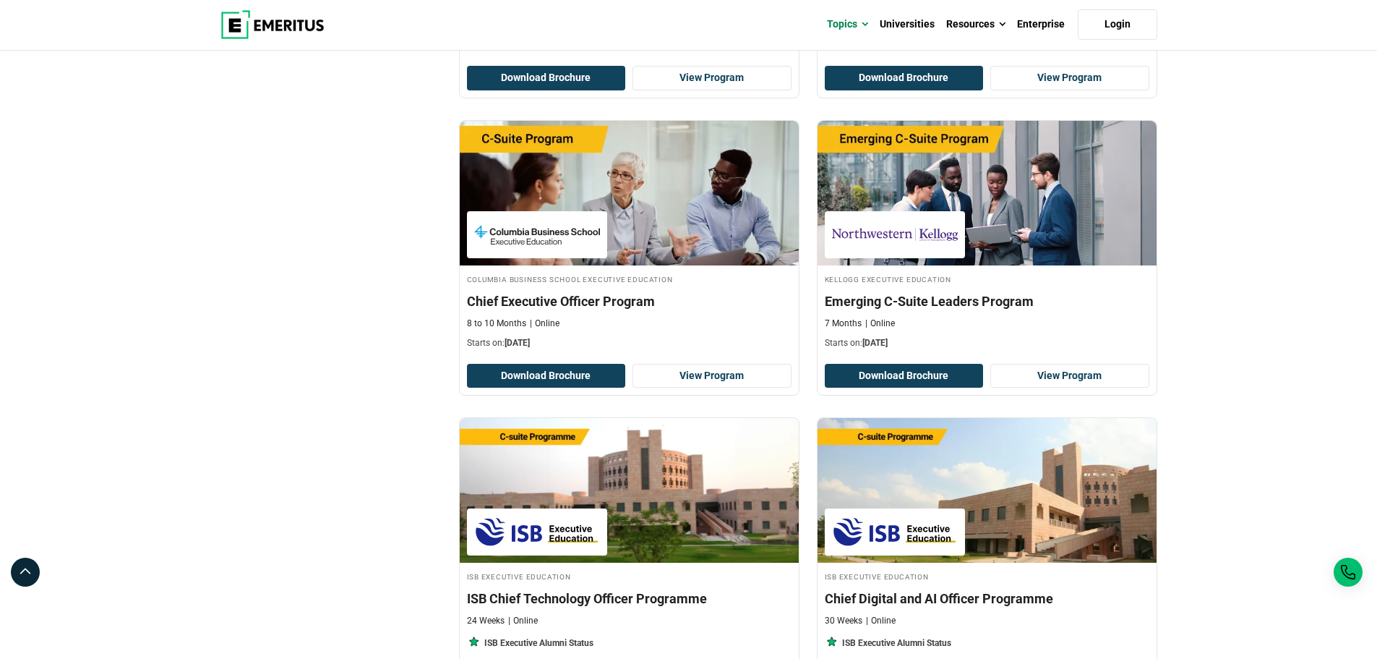
scroll to position [1952, 0]
